Goal: Navigation & Orientation: Find specific page/section

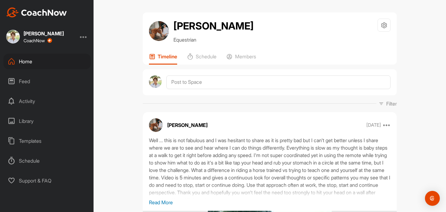
click at [29, 63] on div "Home" at bounding box center [46, 61] width 87 height 15
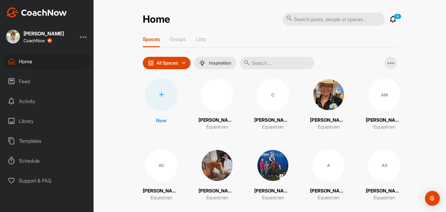
click at [35, 62] on div "Home" at bounding box center [46, 61] width 87 height 15
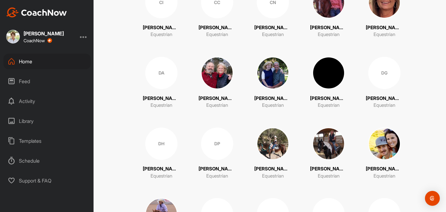
scroll to position [370, 0]
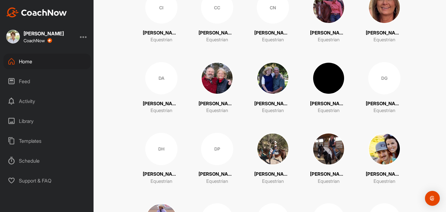
click at [327, 83] on img at bounding box center [329, 78] width 32 height 32
